Goal: Ask a question: Seek information or help from site administrators or community

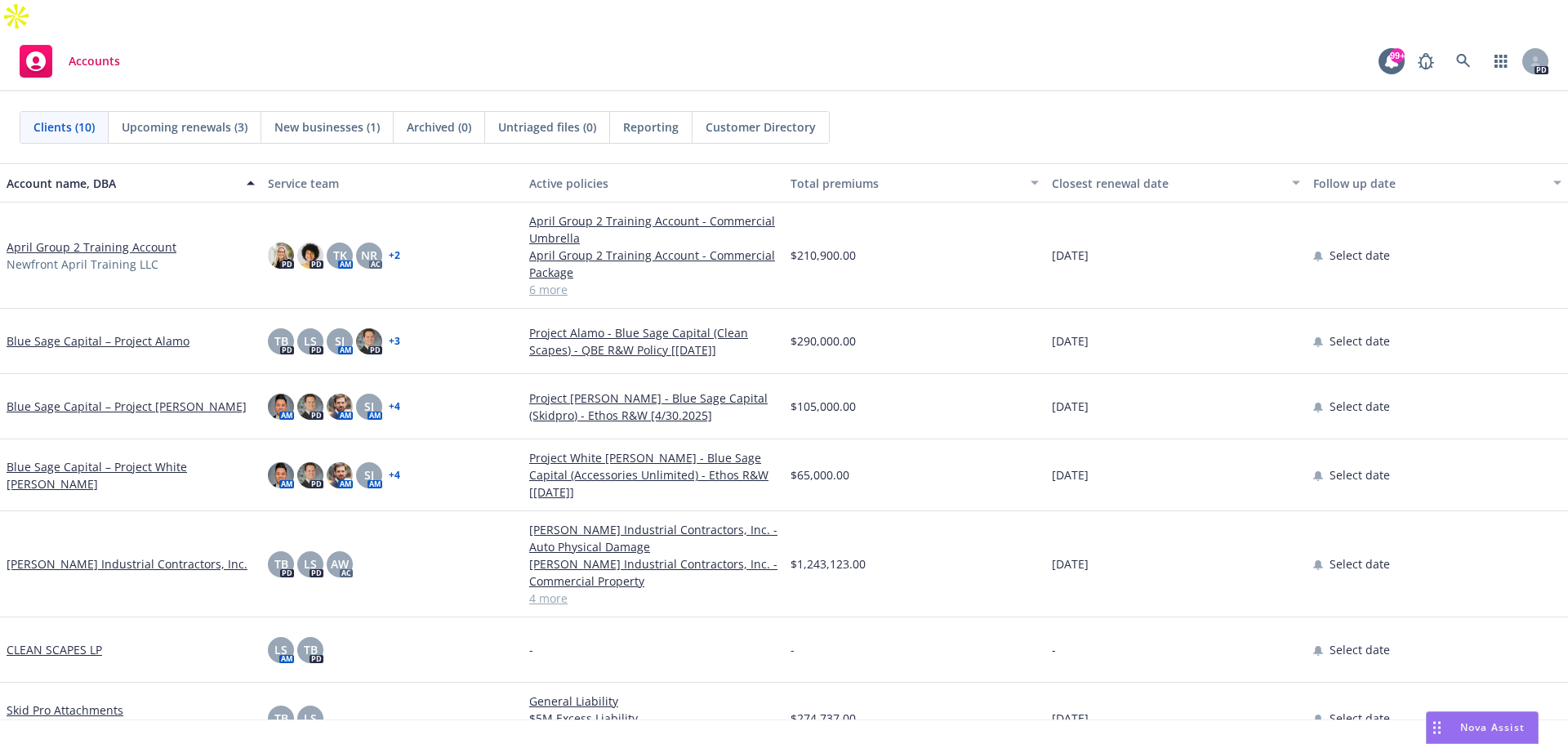
click at [1481, 728] on span "Nova Assist" at bounding box center [1493, 726] width 65 height 14
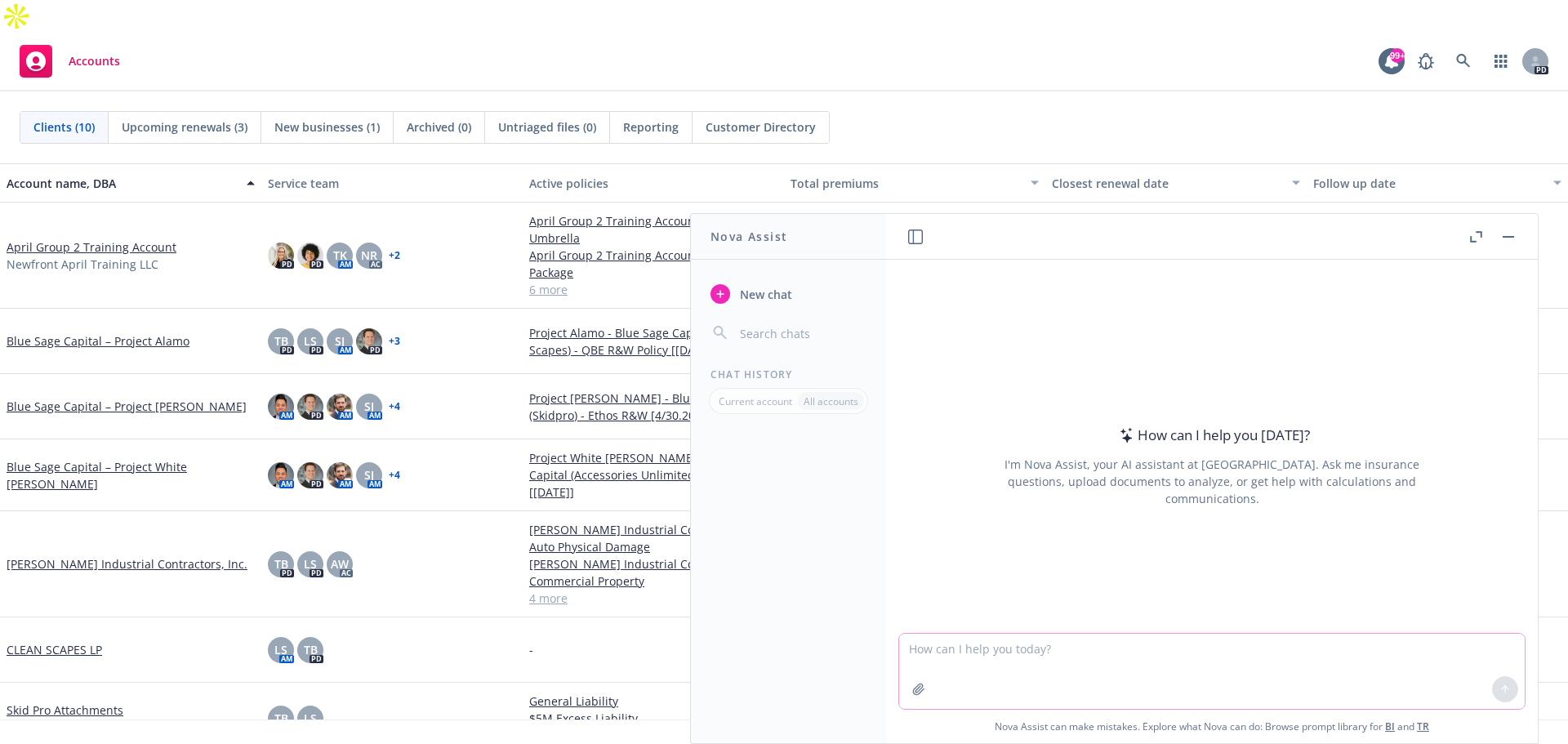
click at [1298, 638] on textarea at bounding box center [1212, 671] width 626 height 75
type textarea "What markets are actively seeking highway contractors"
